Goal: Transaction & Acquisition: Book appointment/travel/reservation

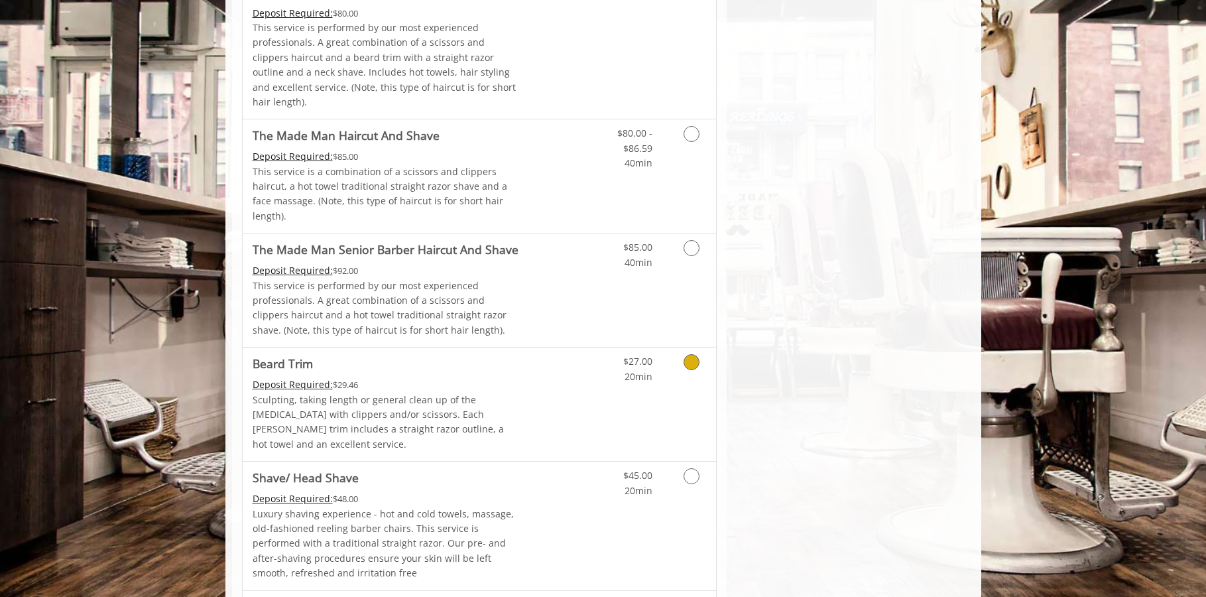
click at [660, 347] on div "$27.00 20min" at bounding box center [624, 365] width 75 height 36
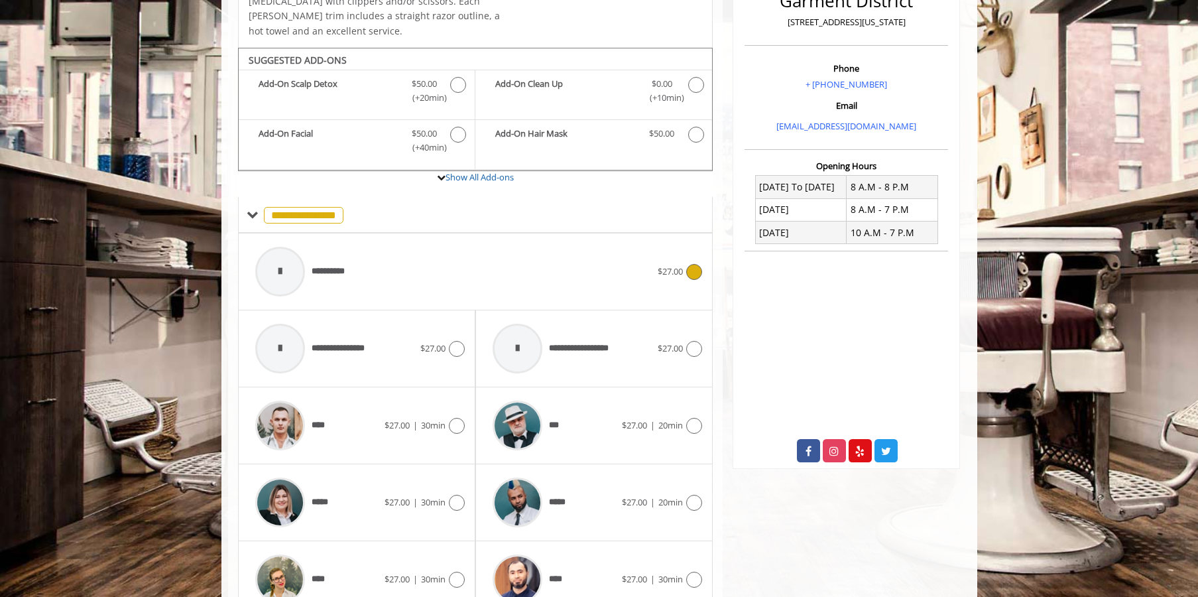
click at [542, 259] on div "**********" at bounding box center [454, 271] width 410 height 63
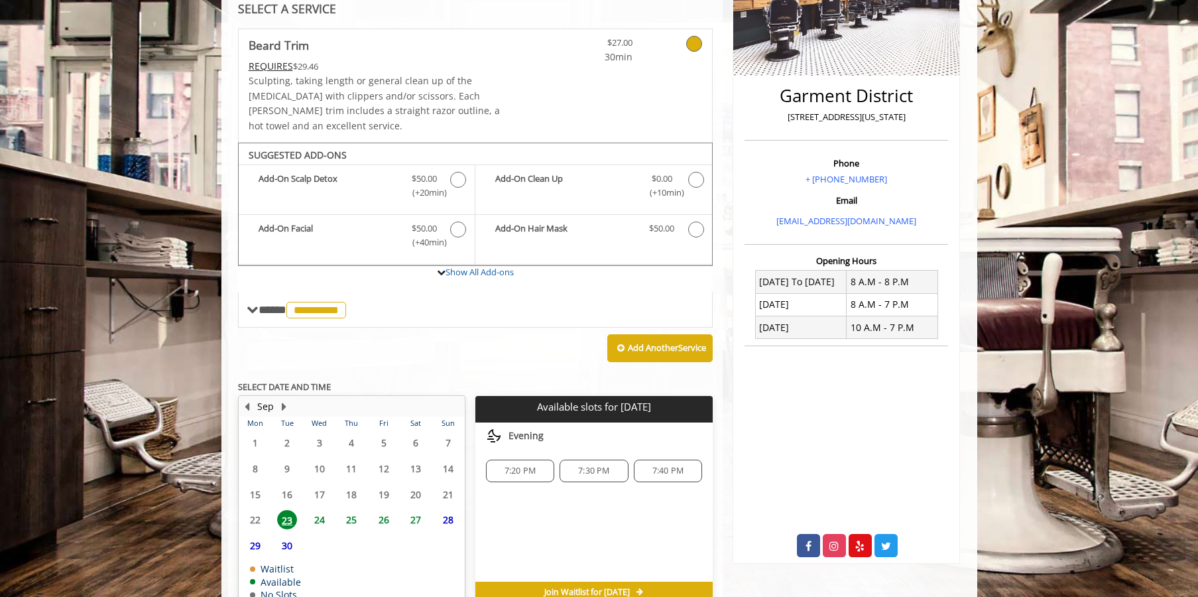
scroll to position [322, 0]
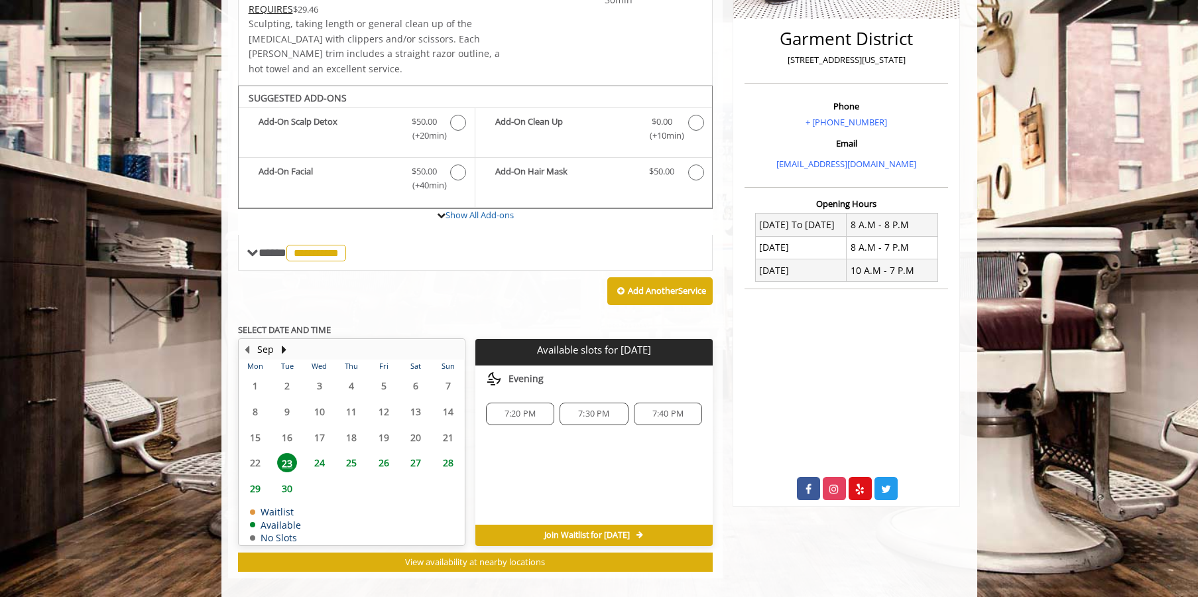
click at [664, 408] on span "7:40 PM" at bounding box center [667, 413] width 31 height 11
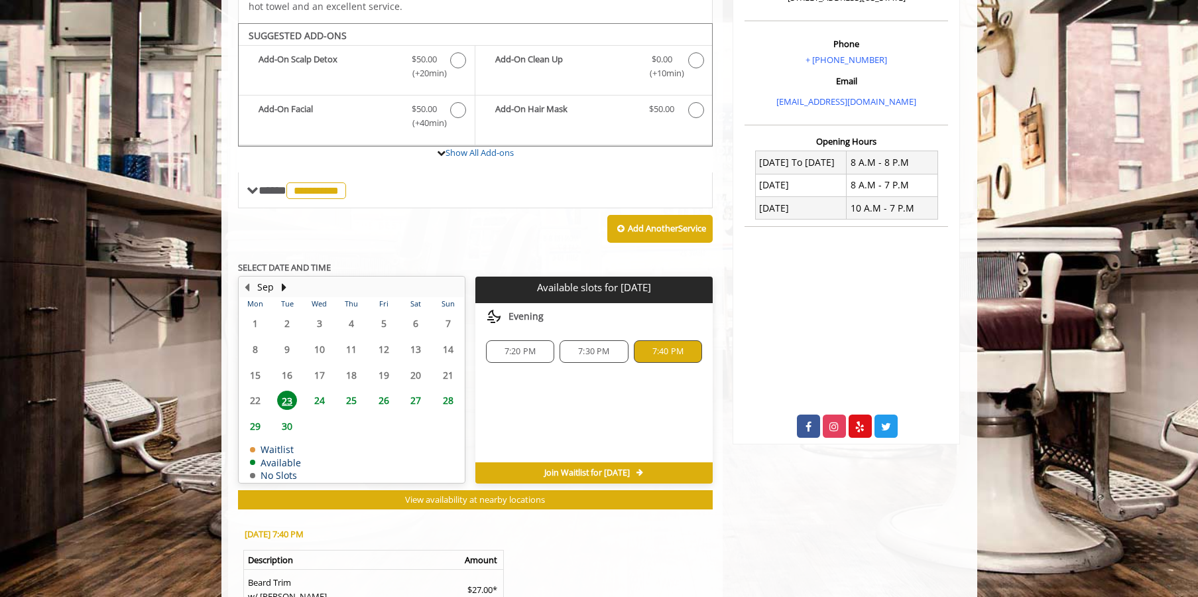
scroll to position [562, 0]
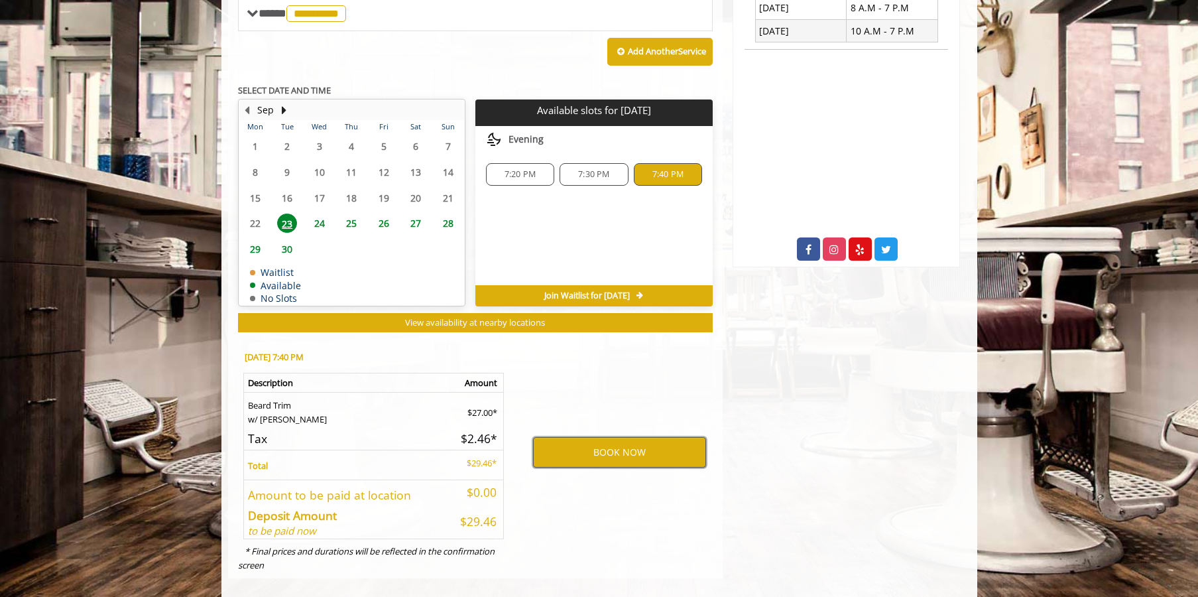
click at [625, 437] on button "BOOK NOW" at bounding box center [619, 452] width 173 height 31
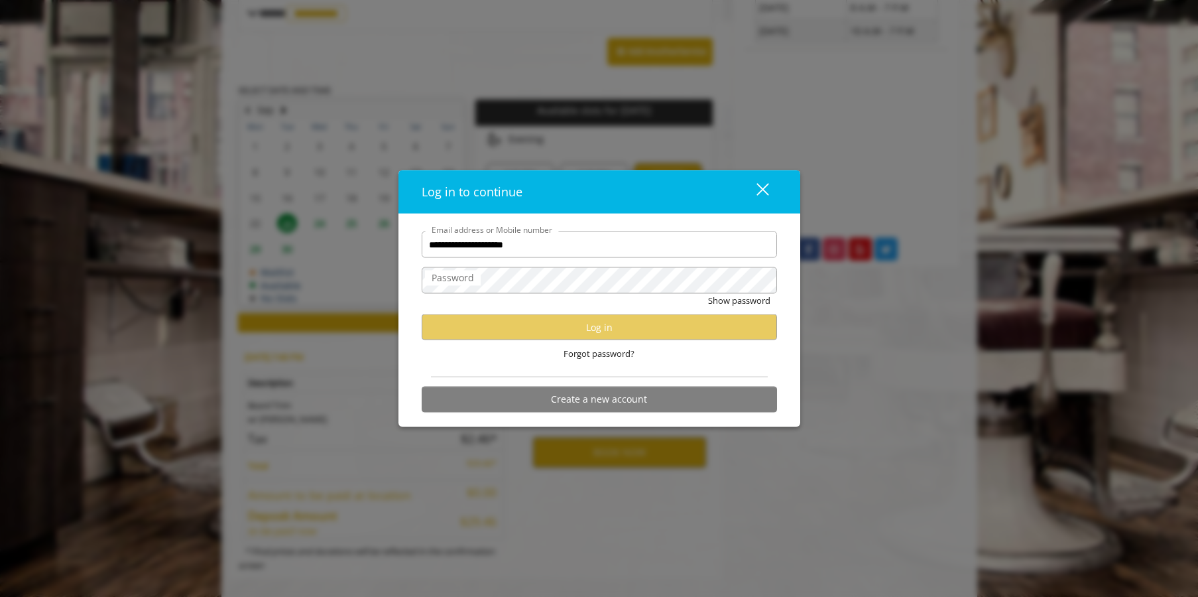
type input "**********"
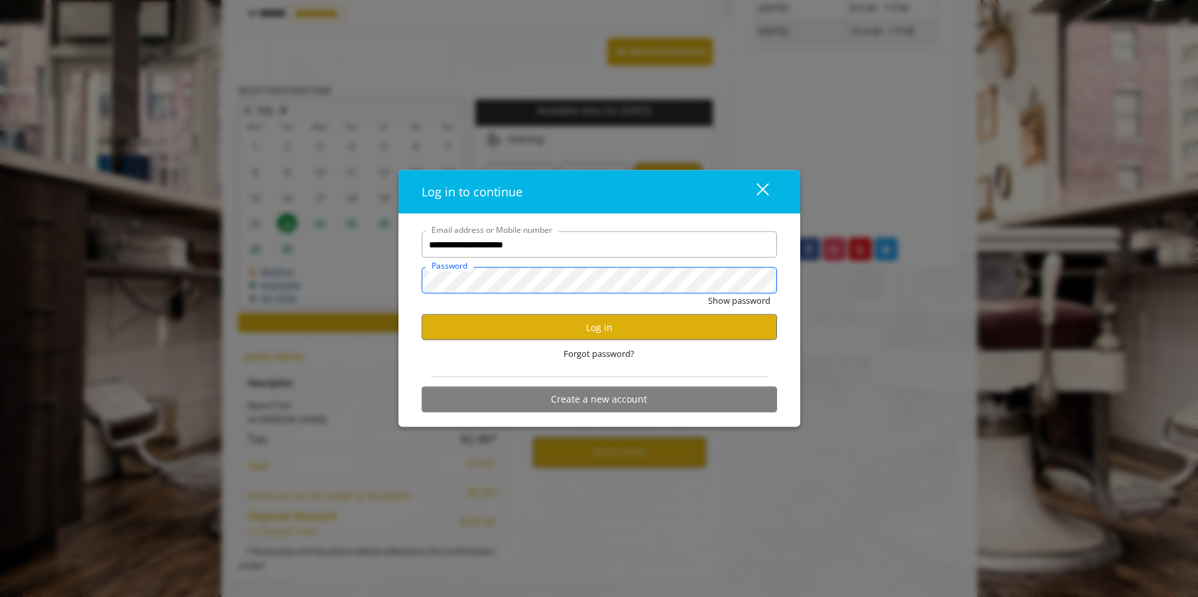
click at [708, 294] on button "Show password" at bounding box center [739, 301] width 62 height 14
click at [650, 328] on button "Log in" at bounding box center [599, 327] width 355 height 26
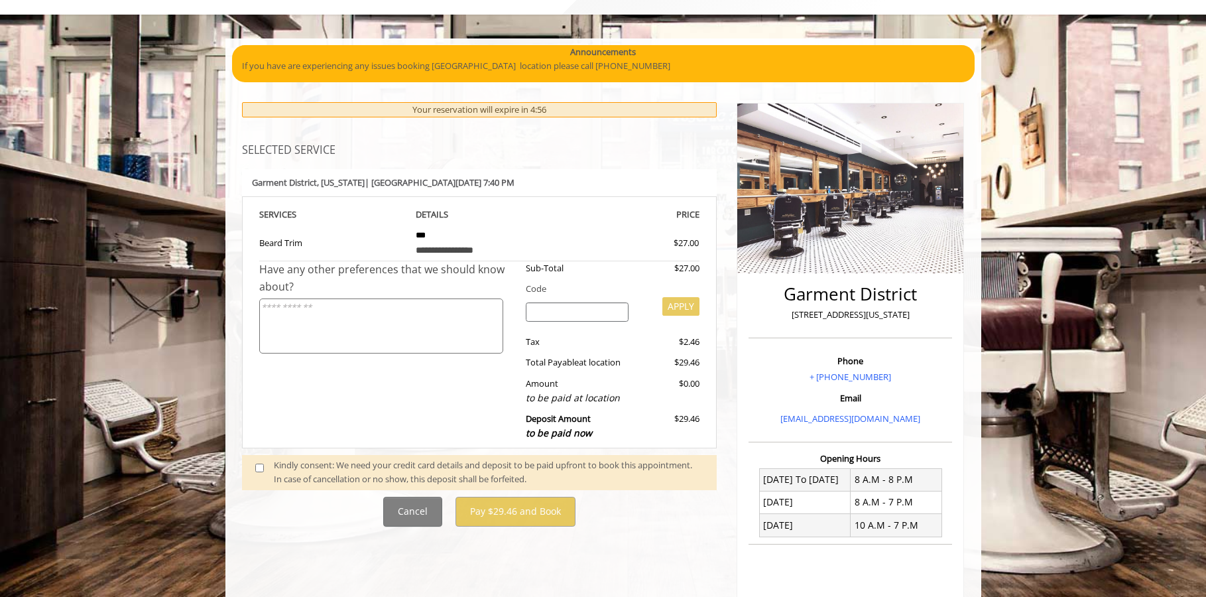
scroll to position [119, 0]
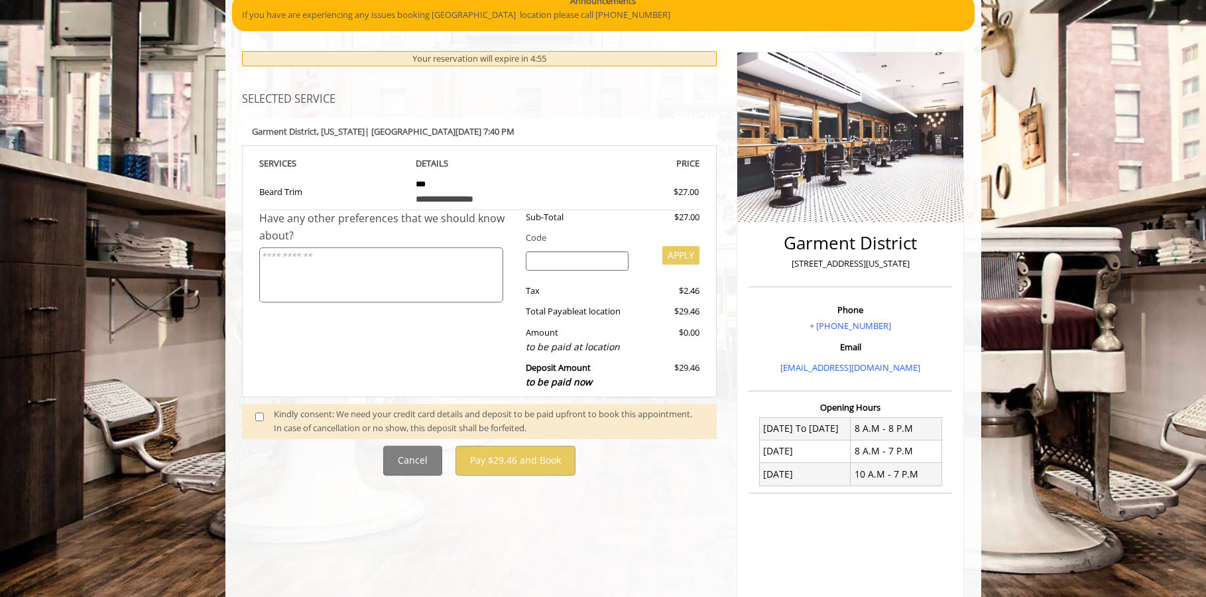
click at [272, 422] on span at bounding box center [264, 421] width 39 height 28
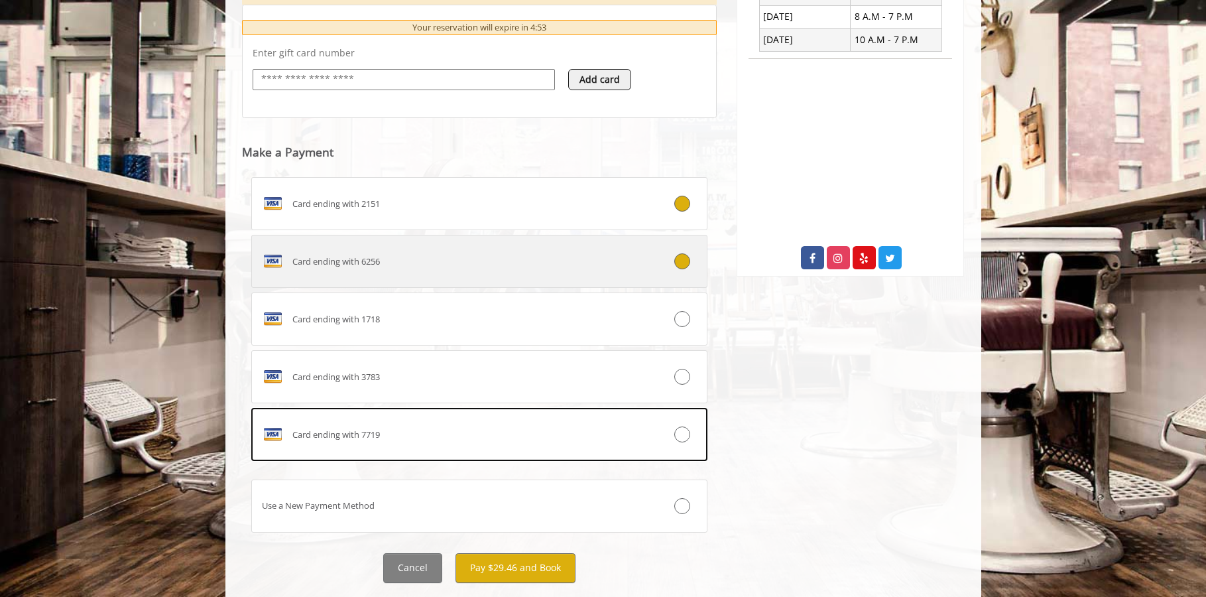
scroll to position [585, 0]
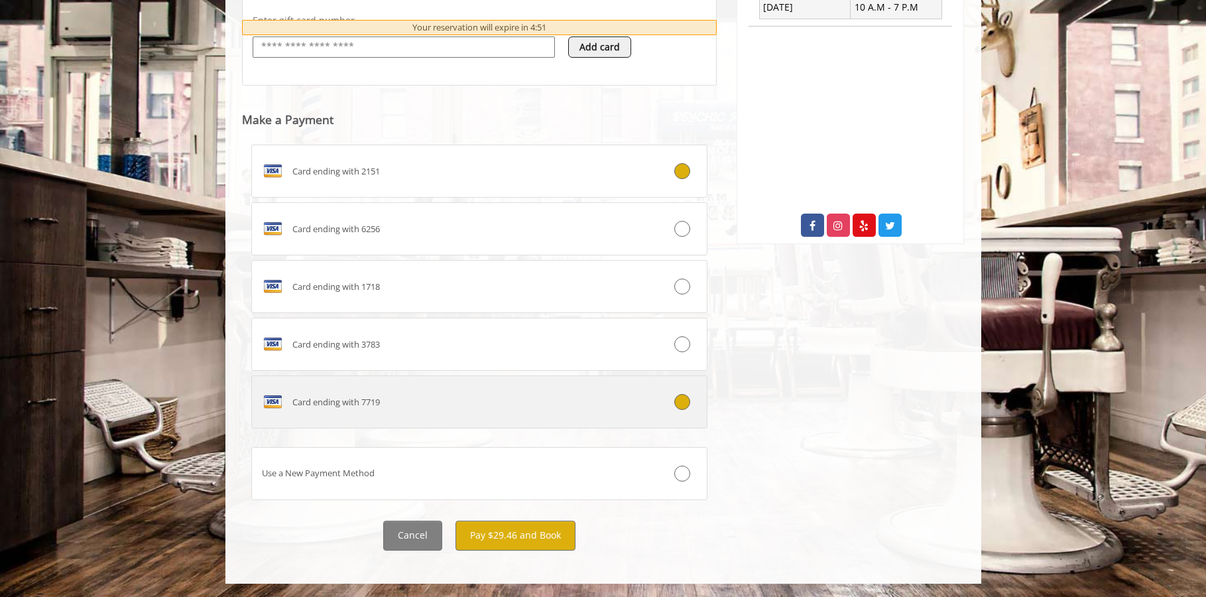
click at [493, 409] on div "Card ending with 7719" at bounding box center [441, 401] width 379 height 21
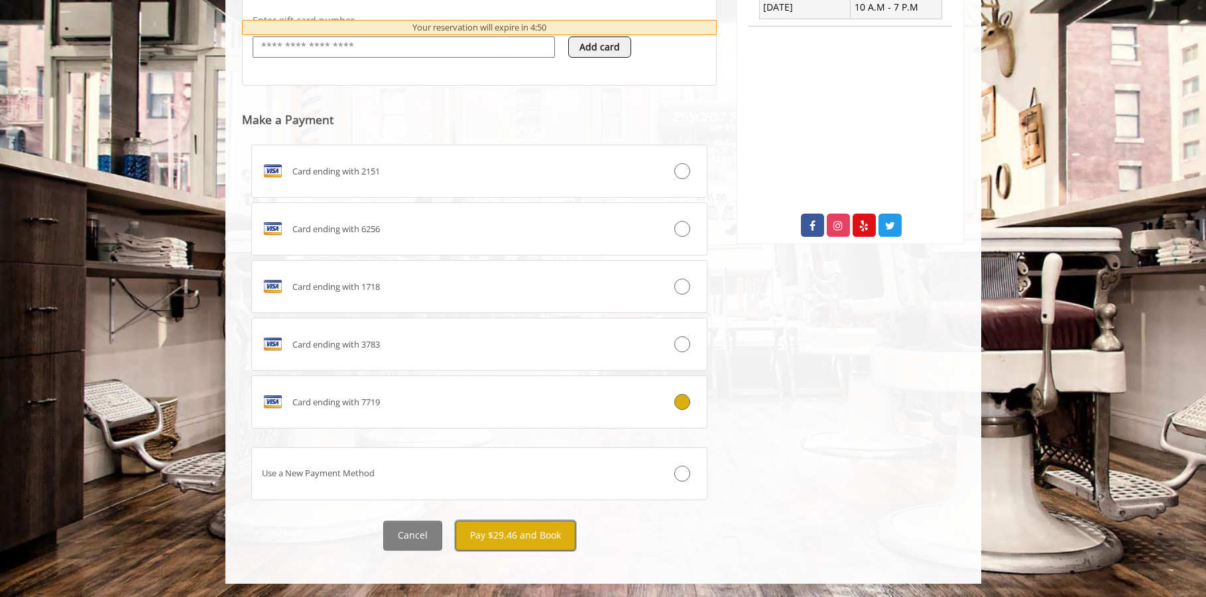
click at [524, 532] on button "Pay $29.46 and Book" at bounding box center [516, 536] width 120 height 30
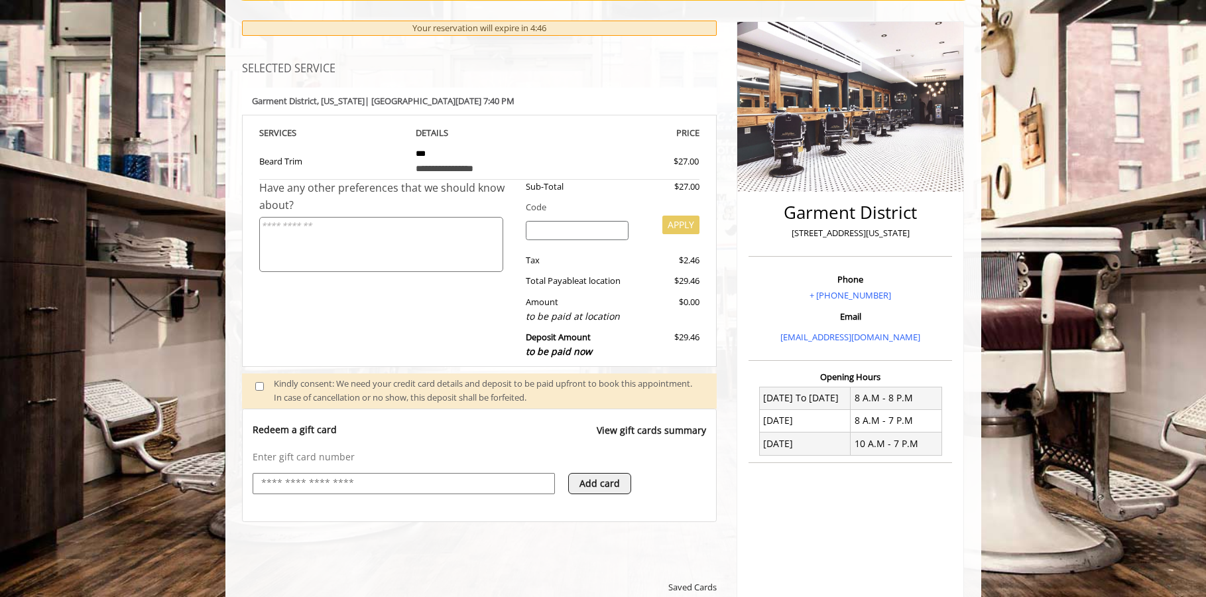
scroll to position [129, 0]
